Goal: Task Accomplishment & Management: Manage account settings

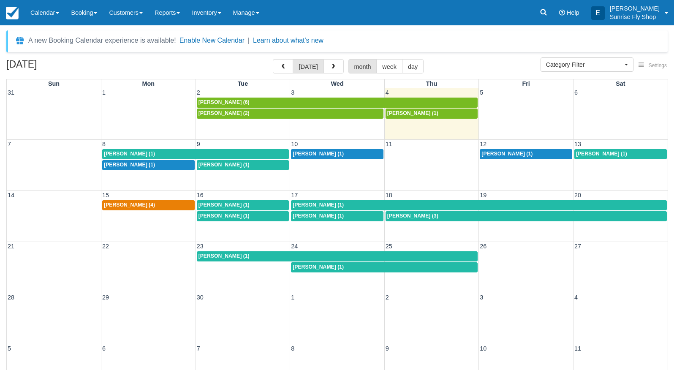
select select
click at [590, 65] on span "Category Filter" at bounding box center [584, 64] width 76 height 8
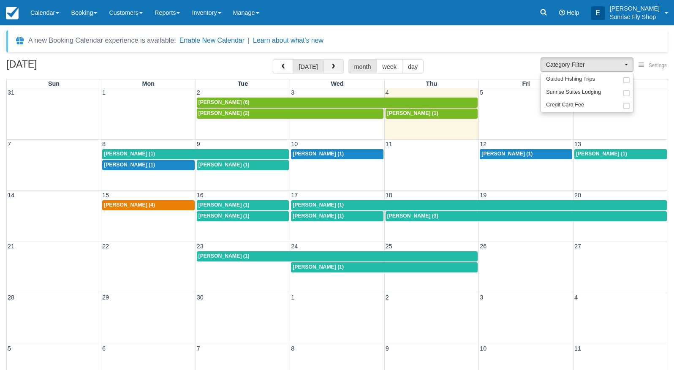
click at [334, 66] on span "button" at bounding box center [333, 67] width 6 height 6
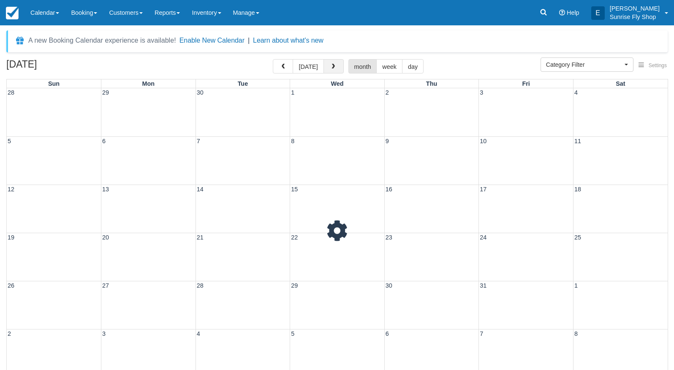
click at [334, 66] on span "button" at bounding box center [333, 67] width 6 height 6
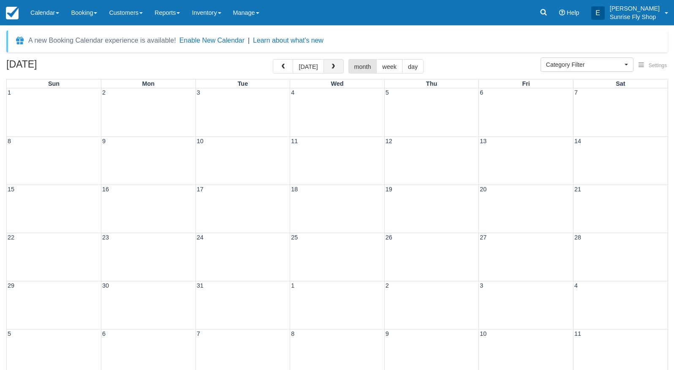
click at [334, 66] on span "button" at bounding box center [333, 67] width 6 height 6
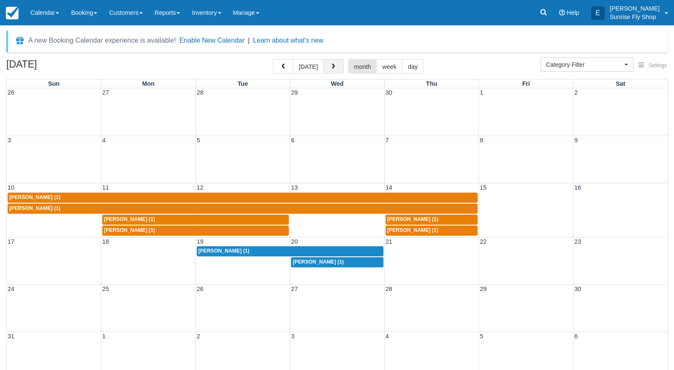
click at [334, 66] on span "button" at bounding box center [333, 67] width 6 height 6
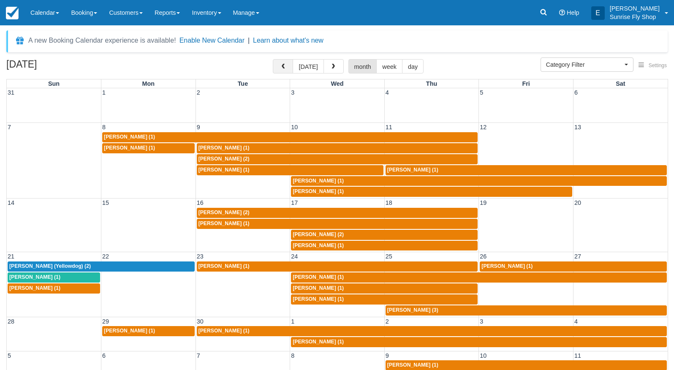
click at [286, 67] on span "button" at bounding box center [283, 67] width 6 height 6
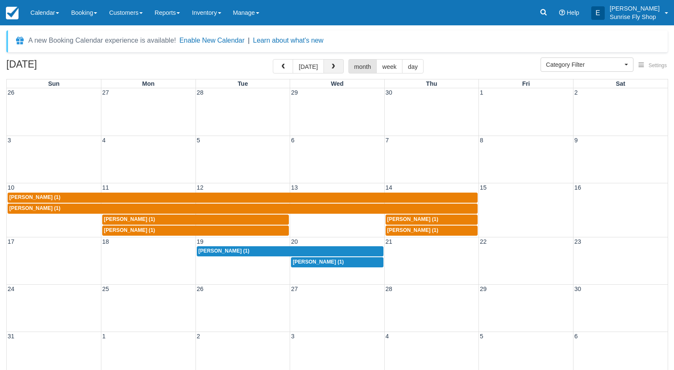
click at [330, 68] on span "button" at bounding box center [333, 67] width 6 height 6
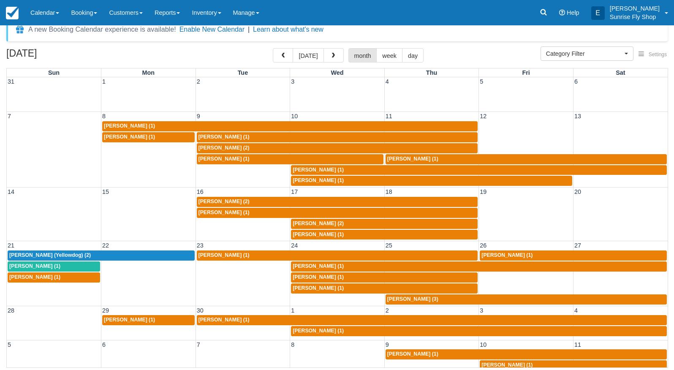
scroll to position [11, 0]
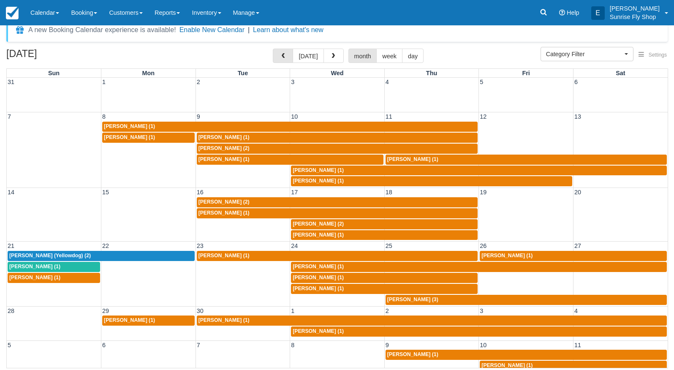
click at [286, 57] on span "button" at bounding box center [283, 56] width 6 height 6
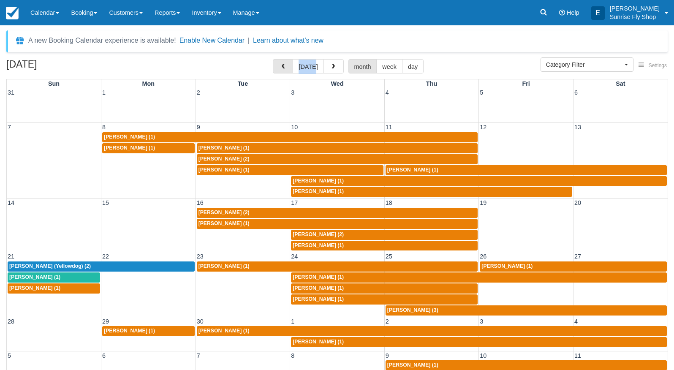
click at [286, 57] on div "A new Booking Calendar experience is available! Enable New Calendar | Learn abo…" at bounding box center [336, 205] width 661 height 351
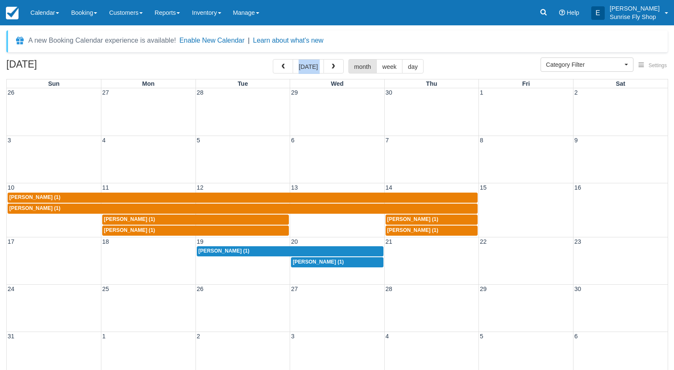
click at [286, 57] on div "A new Booking Calendar experience is available! Enable New Calendar | Learn abo…" at bounding box center [336, 205] width 661 height 351
click at [287, 64] on button "button" at bounding box center [283, 66] width 20 height 14
click at [286, 64] on span "button" at bounding box center [283, 67] width 6 height 6
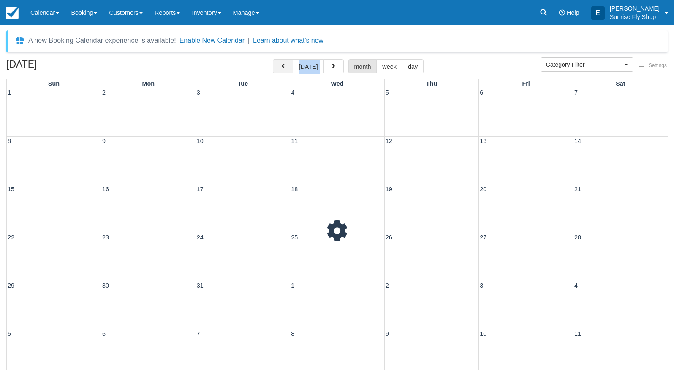
click at [286, 64] on span "button" at bounding box center [283, 67] width 6 height 6
click at [287, 63] on button "button" at bounding box center [283, 66] width 20 height 14
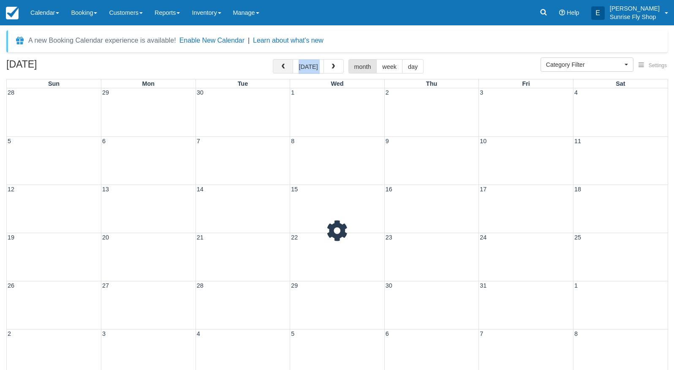
click at [287, 63] on button "button" at bounding box center [283, 66] width 20 height 14
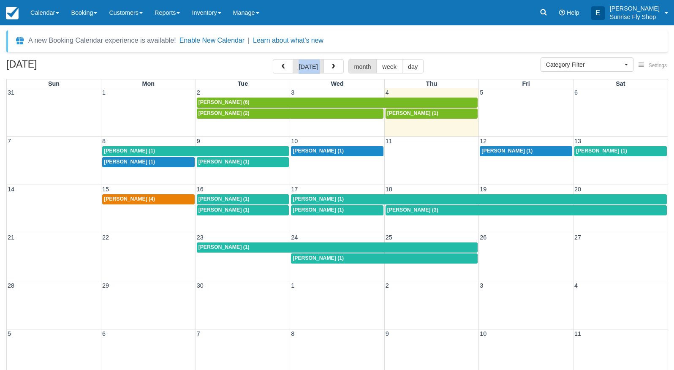
click at [305, 211] on span "[PERSON_NAME] (1)" at bounding box center [318, 210] width 51 height 6
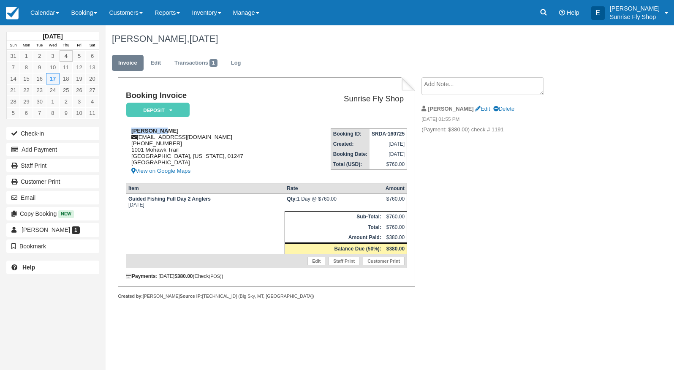
drag, startPoint x: 131, startPoint y: 130, endPoint x: 174, endPoint y: 131, distance: 43.1
click at [174, 131] on div "Lisa Bassi sweetlife5565@yahoo.com 1 (413) 652-1747 1001 Mohawk Trail North Ada…" at bounding box center [211, 152] width 170 height 49
click at [139, 140] on div "Lisa Bassi sweetlife5565@yahoo.com 1 (413) 652-1747 1001 Mohawk Trail North Ada…" at bounding box center [211, 152] width 170 height 49
drag, startPoint x: 139, startPoint y: 139, endPoint x: 214, endPoint y: 141, distance: 74.8
click at [214, 141] on div "Lisa Bassi sweetlife5565@yahoo.com 1 (413) 652-1747 1001 Mohawk Trail North Ada…" at bounding box center [211, 152] width 170 height 49
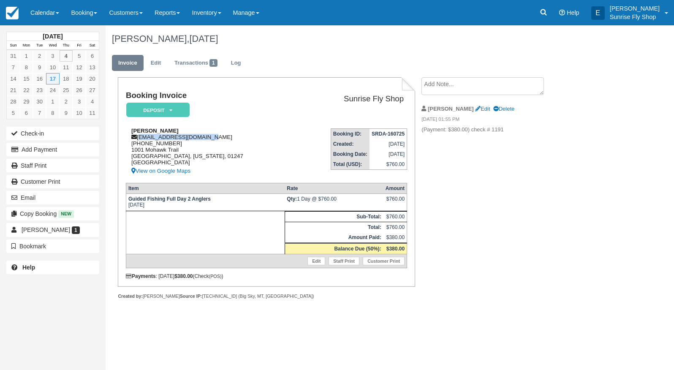
copy div "sweetlife5565@yahoo.com"
drag, startPoint x: 40, startPoint y: 16, endPoint x: 51, endPoint y: 51, distance: 37.1
click at [40, 16] on link "Calendar" at bounding box center [44, 12] width 41 height 25
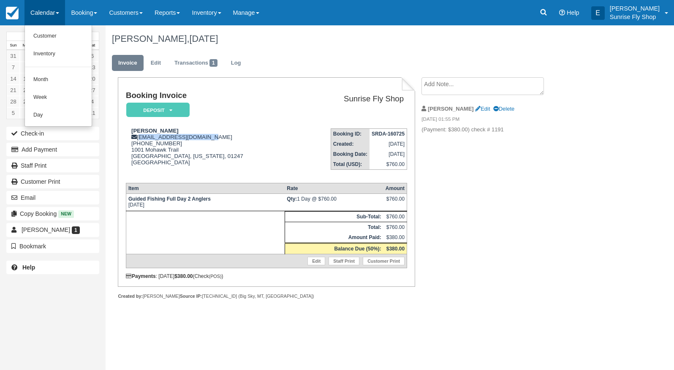
click at [71, 78] on link "Month" at bounding box center [58, 80] width 67 height 18
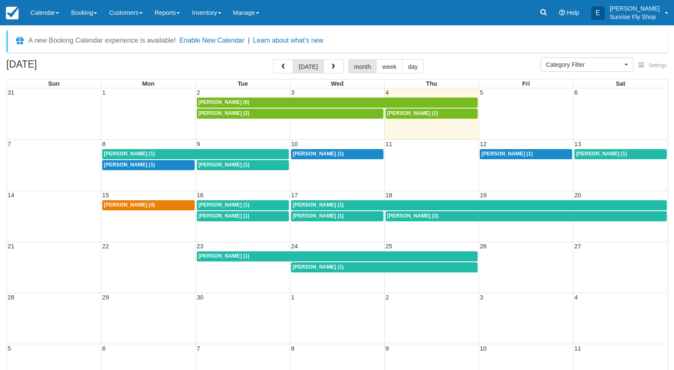
select select
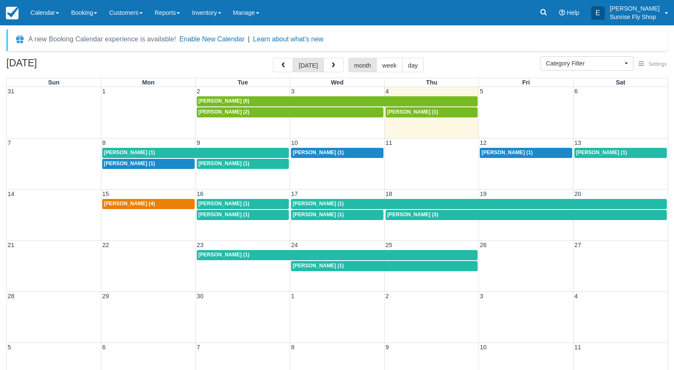
click at [219, 255] on span "Jeff Anderton (1)" at bounding box center [224, 255] width 51 height 6
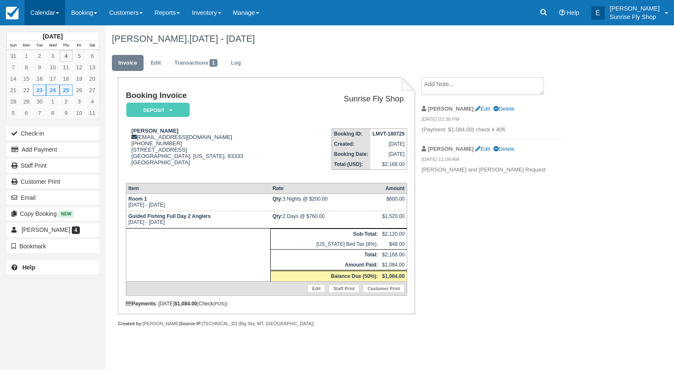
click at [41, 17] on link "Calendar" at bounding box center [44, 12] width 41 height 25
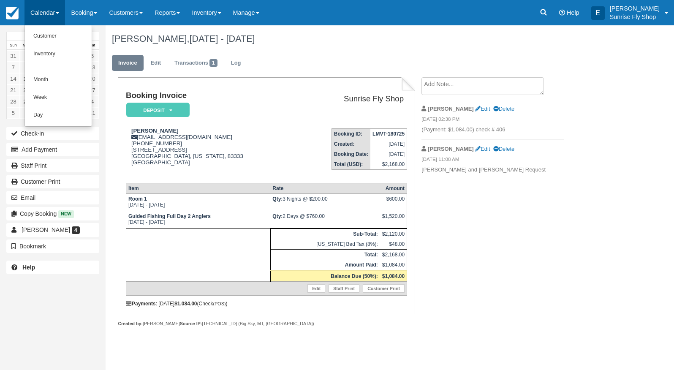
click at [45, 80] on link "Month" at bounding box center [58, 80] width 67 height 18
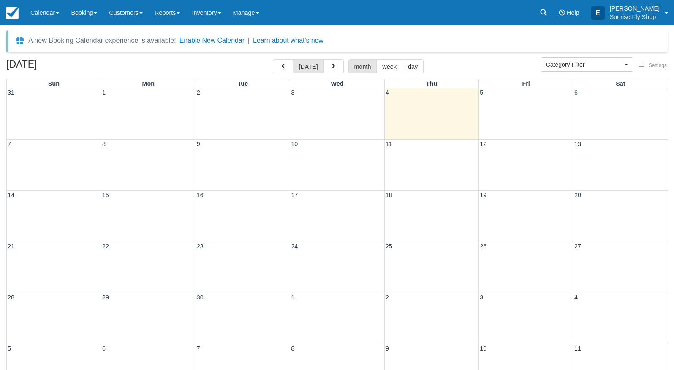
select select
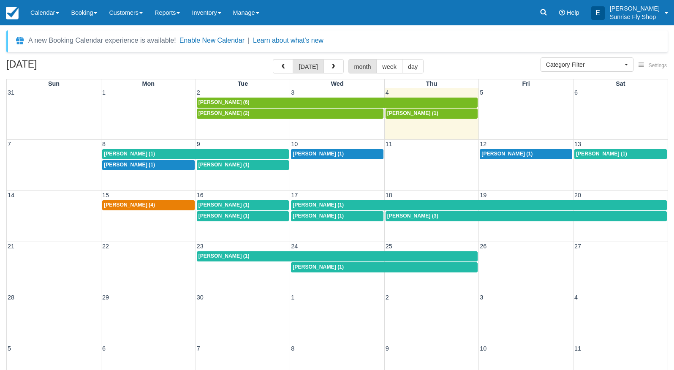
click at [136, 152] on span "[PERSON_NAME] (1)" at bounding box center [129, 154] width 51 height 6
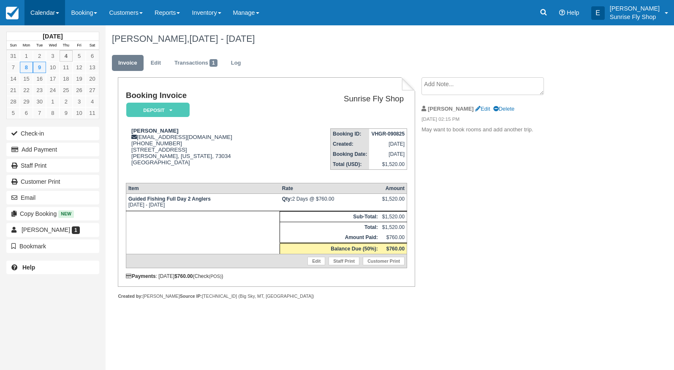
click at [41, 10] on link "Calendar" at bounding box center [44, 12] width 41 height 25
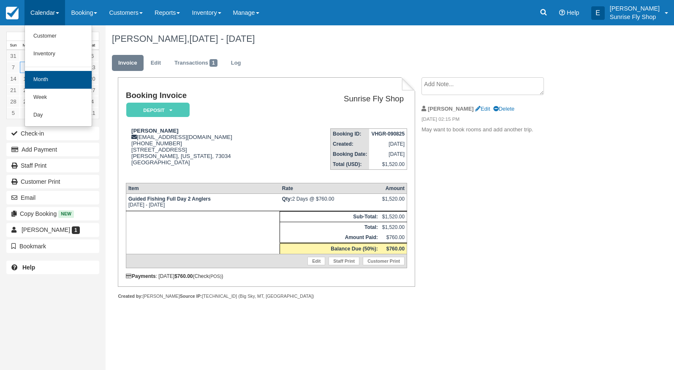
click at [38, 76] on link "Month" at bounding box center [58, 80] width 67 height 18
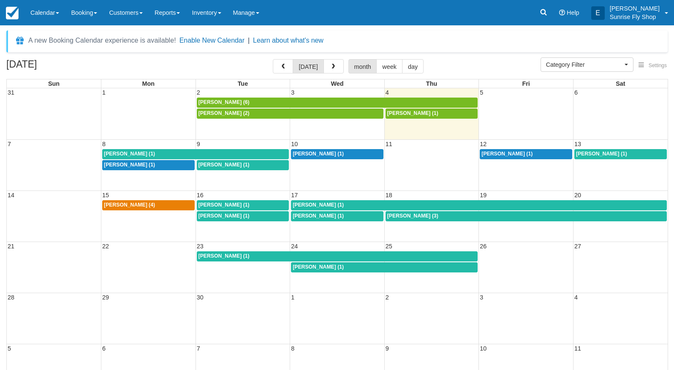
select select
click at [38, 76] on div "[DATE] [DATE] month week day" at bounding box center [336, 68] width 661 height 18
